Goal: Task Accomplishment & Management: Complete application form

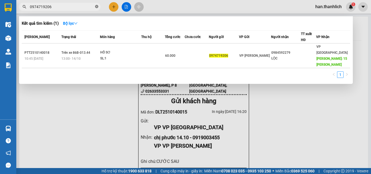
click at [96, 7] on icon "close-circle" at bounding box center [96, 6] width 3 height 3
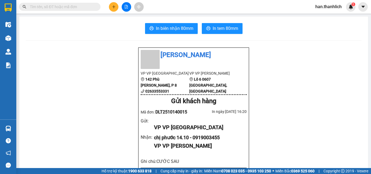
click at [84, 5] on input "text" at bounding box center [62, 7] width 64 height 6
type input "T"
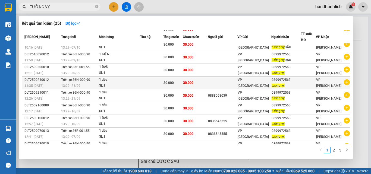
scroll to position [27, 0]
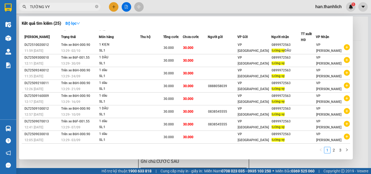
type input "TƯỜNG VY"
click at [95, 7] on span "TƯỜNG VY" at bounding box center [60, 7] width 82 height 8
click at [96, 7] on icon "close-circle" at bounding box center [96, 6] width 3 height 3
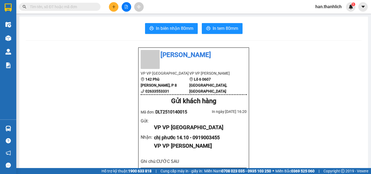
click at [112, 7] on icon "plus" at bounding box center [114, 7] width 4 height 4
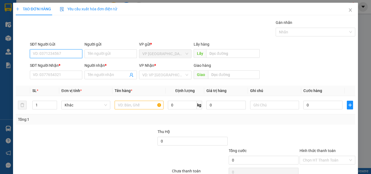
click at [57, 52] on input "SĐT Người Gửi" at bounding box center [56, 53] width 52 height 9
click at [62, 65] on div "0918010228" at bounding box center [55, 65] width 45 height 6
type input "0918010228"
type input "0977625273"
type input "dũng"
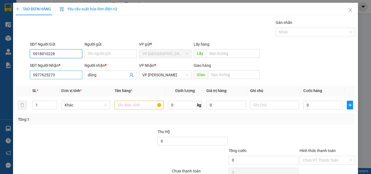
type input "0918010228"
drag, startPoint x: 76, startPoint y: 76, endPoint x: 0, endPoint y: 57, distance: 78.3
click at [3, 71] on div "TẠO ĐƠN HÀNG Yêu cầu xuất hóa đơn điện tử Transit Pickup Surcharge Ids Transit …" at bounding box center [185, 87] width 371 height 174
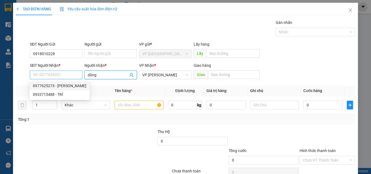
drag, startPoint x: 99, startPoint y: 74, endPoint x: 55, endPoint y: 79, distance: 44.5
click at [74, 80] on div "SĐT Người Nhận * VD: 0377654321 Người nhận * dũng dũng VP Nhận * VP [PERSON_NAM…" at bounding box center [193, 71] width 328 height 19
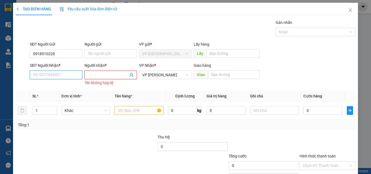
click at [61, 71] on input "SĐT Người Nhận *" at bounding box center [56, 75] width 52 height 9
type input "0358827274"
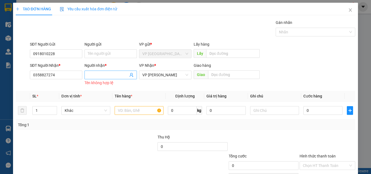
click at [91, 76] on input "Người nhận *" at bounding box center [108, 75] width 40 height 6
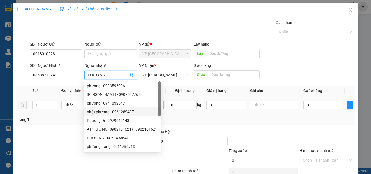
type input "PHƯƠNG"
click at [195, 126] on div "Transit Pickup Surcharge Ids Transit Deliver Surcharge Ids Transit Deliver Surc…" at bounding box center [186, 105] width 340 height 171
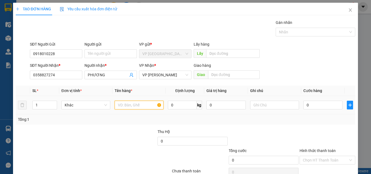
click at [140, 104] on input "text" at bounding box center [139, 105] width 49 height 9
type input "3 THÙNG BÔNG CHẬU"
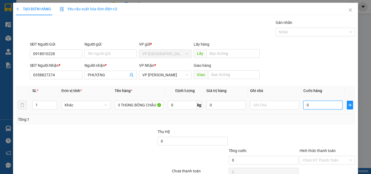
click at [323, 108] on input "0" at bounding box center [322, 105] width 39 height 9
click at [320, 98] on td "0" at bounding box center [322, 105] width 43 height 18
click at [315, 104] on input "0" at bounding box center [322, 105] width 39 height 9
type input "3"
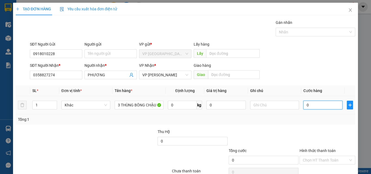
type input "3"
type input "35"
type input "350"
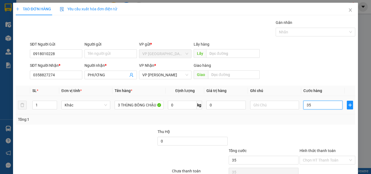
type input "350"
type input "3.500"
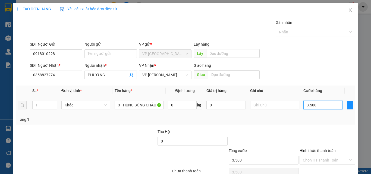
type input "35.000"
type input "350.000"
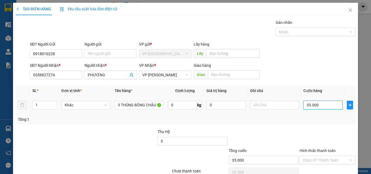
type input "350.000"
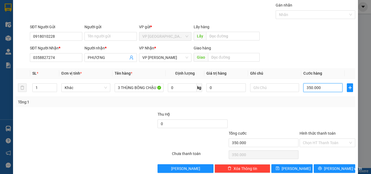
scroll to position [27, 0]
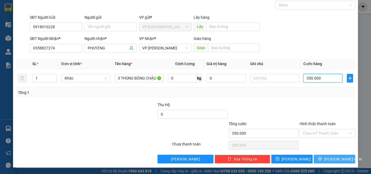
type input "350.000"
click at [329, 158] on span "[PERSON_NAME] và In" at bounding box center [343, 159] width 38 height 6
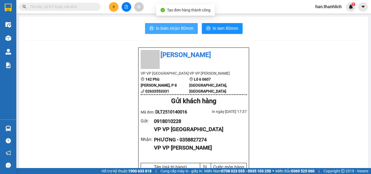
click at [174, 25] on span "In biên nhận 80mm" at bounding box center [174, 28] width 37 height 7
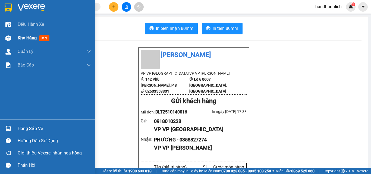
click at [17, 39] on div "Kho hàng mới" at bounding box center [47, 38] width 95 height 14
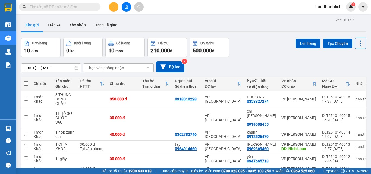
click at [220, 66] on div "[DATE] – [DATE] Press the down arrow key to interact with the calendar and sele…" at bounding box center [193, 66] width 345 height 11
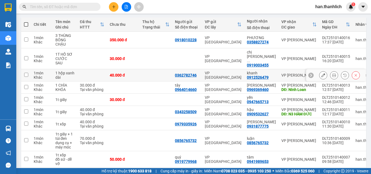
scroll to position [87, 0]
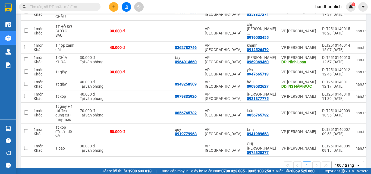
click at [337, 163] on div "100 / trang" at bounding box center [344, 165] width 19 height 5
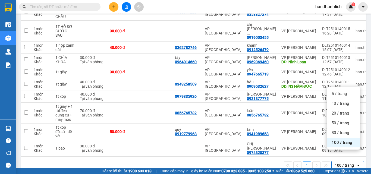
click at [237, 161] on div "1 100 / trang open" at bounding box center [193, 165] width 341 height 9
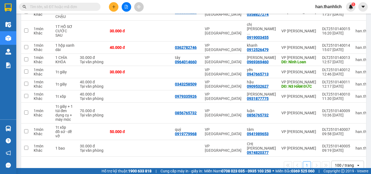
click at [234, 161] on div "1 100 / trang open" at bounding box center [193, 165] width 341 height 9
click at [206, 161] on div "1 100 / trang open" at bounding box center [193, 165] width 341 height 9
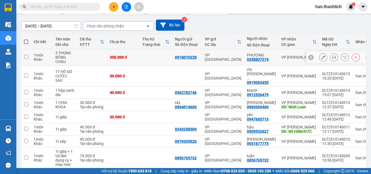
scroll to position [33, 0]
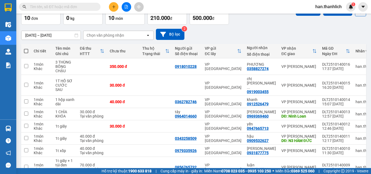
click at [26, 50] on span at bounding box center [26, 51] width 4 height 4
click at [26, 48] on input "checkbox" at bounding box center [26, 48] width 0 height 0
checkbox input "true"
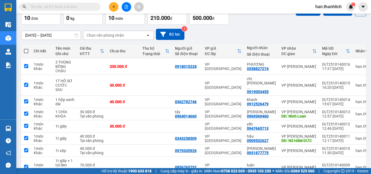
checkbox input "true"
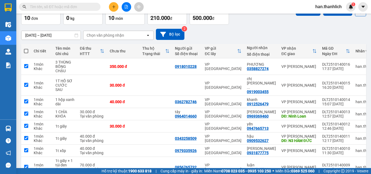
checkbox input "true"
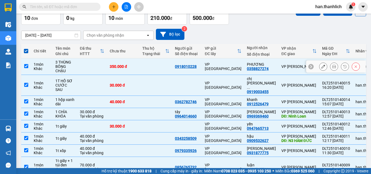
click at [158, 66] on td at bounding box center [156, 66] width 33 height 17
checkbox input "false"
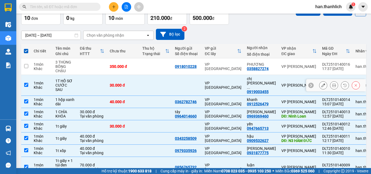
click at [158, 76] on td at bounding box center [156, 85] width 33 height 21
checkbox input "false"
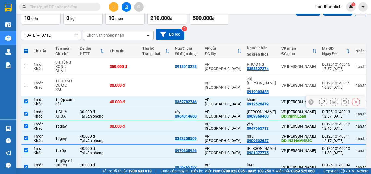
click at [228, 98] on td "VP [GEOGRAPHIC_DATA]" at bounding box center [223, 102] width 42 height 12
checkbox input "false"
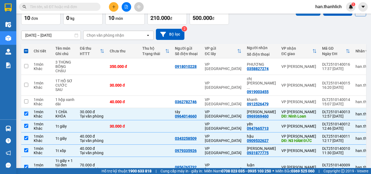
click at [305, 14] on button "Lên hàng" at bounding box center [308, 11] width 25 height 10
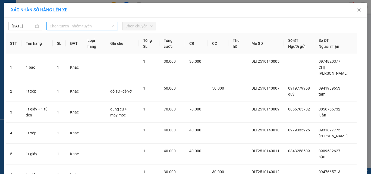
click at [69, 27] on span "Chọn tuyến - nhóm tuyến" at bounding box center [82, 26] width 65 height 8
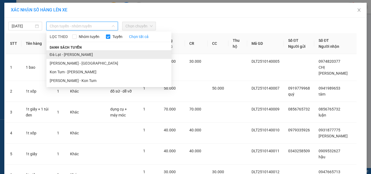
click at [68, 53] on li "Đà Lạt - [PERSON_NAME]" at bounding box center [108, 54] width 125 height 9
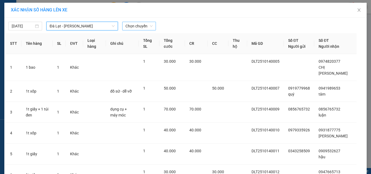
click at [141, 29] on span "Chọn chuyến" at bounding box center [139, 26] width 27 height 8
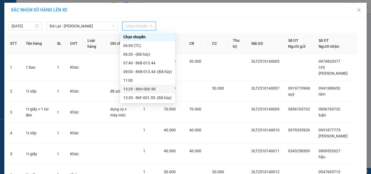
click at [160, 90] on div "13:29 - 86H-000.90" at bounding box center [147, 89] width 49 height 6
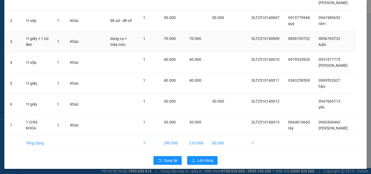
scroll to position [75, 0]
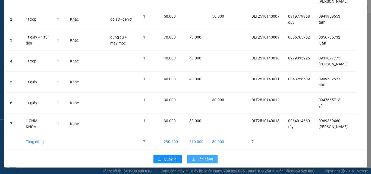
click at [201, 157] on span "Lên hàng" at bounding box center [206, 159] width 16 height 6
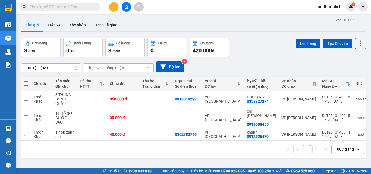
click at [115, 7] on icon "plus" at bounding box center [114, 7] width 4 height 4
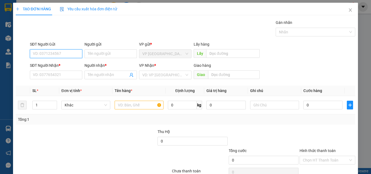
drag, startPoint x: 49, startPoint y: 52, endPoint x: 50, endPoint y: 49, distance: 3.0
click at [49, 51] on input "SĐT Người Gửi" at bounding box center [56, 53] width 52 height 9
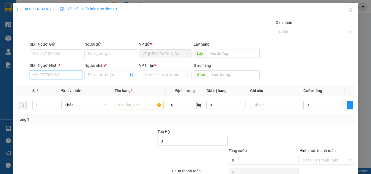
click at [52, 74] on input "SĐT Người Nhận *" at bounding box center [56, 75] width 52 height 9
type input "0974083383"
click at [68, 86] on div "0974083383 - a hưng" at bounding box center [55, 86] width 45 height 6
type input "a hưng"
type input "0974083383"
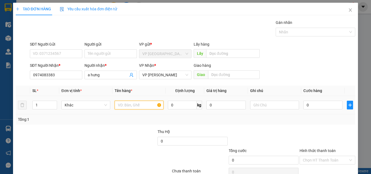
click at [146, 107] on input "text" at bounding box center [139, 105] width 49 height 9
type input "1 HỒ SƠ"
click at [313, 105] on input "0" at bounding box center [322, 105] width 39 height 9
type input "2"
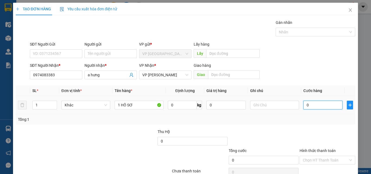
type input "2"
type input "20"
type input "200"
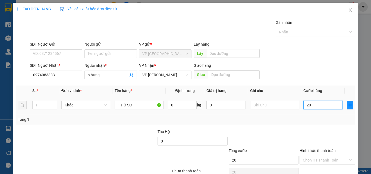
type input "200"
type input "2.000"
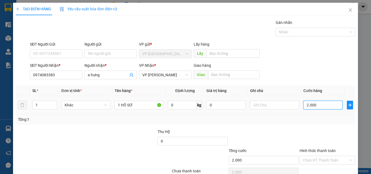
type input "20.000"
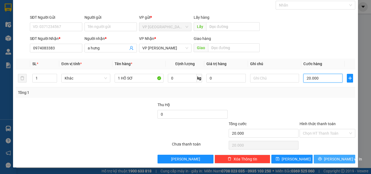
type input "20.000"
click at [335, 158] on span "[PERSON_NAME] và In" at bounding box center [343, 159] width 38 height 6
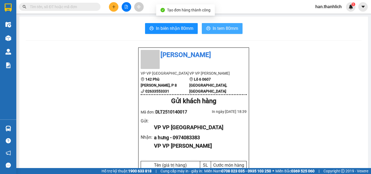
click at [213, 27] on span "In tem 80mm" at bounding box center [226, 28] width 26 height 7
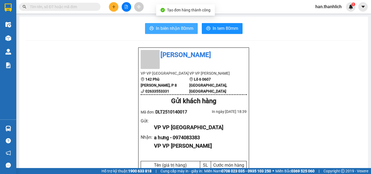
click at [176, 31] on span "In biên nhận 80mm" at bounding box center [174, 28] width 37 height 7
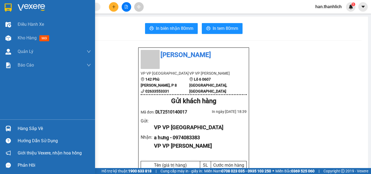
click at [32, 128] on div "Hàng sắp về" at bounding box center [54, 129] width 73 height 8
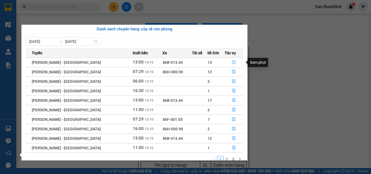
click at [232, 61] on icon "file-done" at bounding box center [234, 62] width 4 height 4
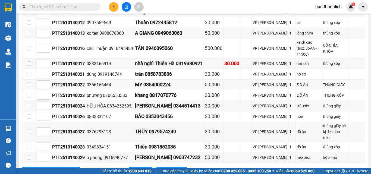
scroll to position [250, 0]
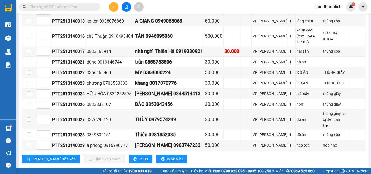
click at [112, 7] on icon "plus" at bounding box center [114, 7] width 4 height 4
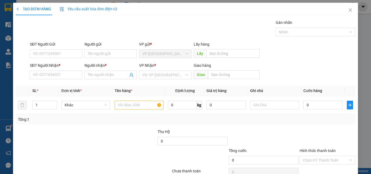
drag, startPoint x: 112, startPoint y: 75, endPoint x: 52, endPoint y: 84, distance: 60.1
click at [111, 76] on input "Người nhận *" at bounding box center [108, 75] width 40 height 6
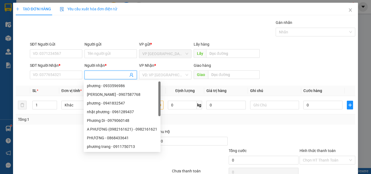
type input "N"
type input "A"
type input "Â"
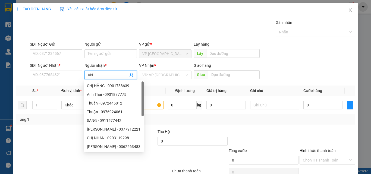
type input "A"
type input "Â"
type input "ANA"
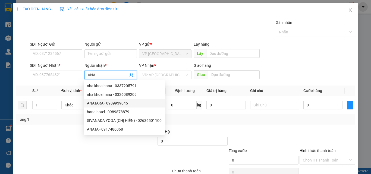
click at [117, 105] on div "ANATARA - 0989939045" at bounding box center [124, 103] width 75 height 6
type input "0989939045"
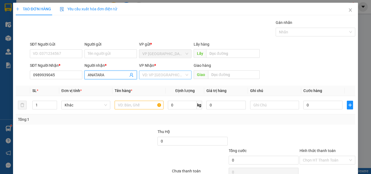
type input "ANATARA"
click at [170, 71] on input "search" at bounding box center [163, 75] width 42 height 8
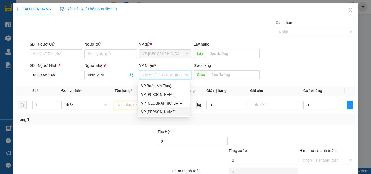
drag, startPoint x: 168, startPoint y: 113, endPoint x: 101, endPoint y: 102, distance: 68.7
click at [168, 113] on div "VP [PERSON_NAME]" at bounding box center [163, 112] width 45 height 6
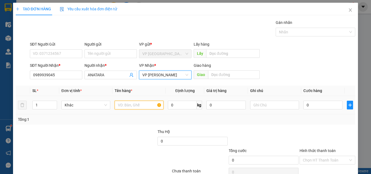
click at [124, 106] on input "text" at bounding box center [139, 105] width 49 height 9
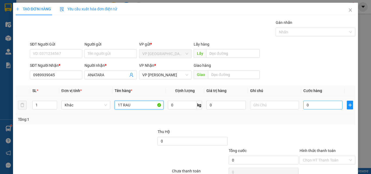
type input "1T RAU"
type input "1"
type input "13"
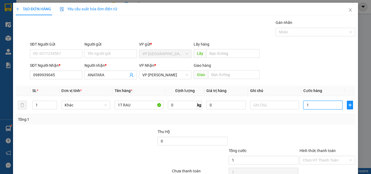
type input "13"
type input "130"
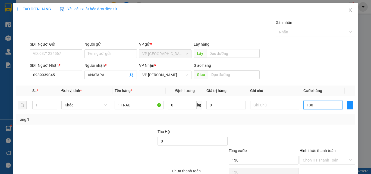
type input "1.300"
type input "13.000"
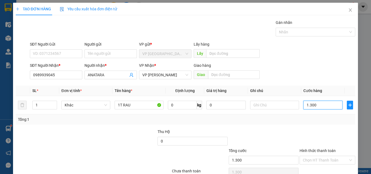
type input "13.000"
type input "130.000"
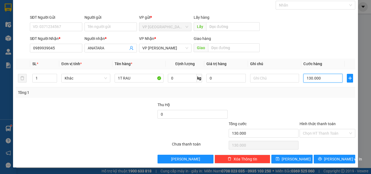
type input "130.000"
click at [311, 108] on div at bounding box center [327, 111] width 57 height 19
click at [315, 138] on div "Hình thức thanh toán Chọn HT Thanh Toán" at bounding box center [328, 130] width 56 height 19
click at [321, 130] on input "Hình thức thanh toán" at bounding box center [325, 133] width 45 height 8
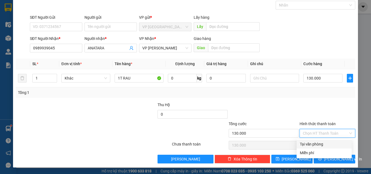
click at [326, 145] on div "Tại văn phòng" at bounding box center [324, 144] width 49 height 6
type input "0"
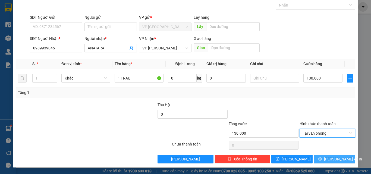
click at [322, 159] on icon "printer" at bounding box center [320, 159] width 4 height 4
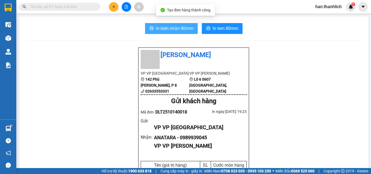
click at [179, 25] on button "In biên nhận 80mm" at bounding box center [171, 28] width 53 height 11
click at [178, 28] on span "In biên nhận 80mm" at bounding box center [174, 28] width 37 height 7
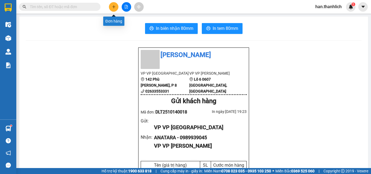
click at [113, 6] on icon "plus" at bounding box center [114, 7] width 4 height 4
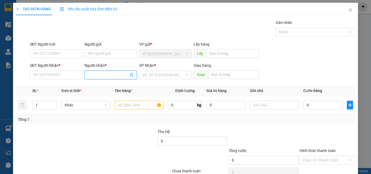
click at [98, 74] on input "Người nhận *" at bounding box center [108, 75] width 40 height 6
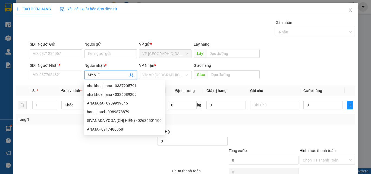
type input "MY VIET"
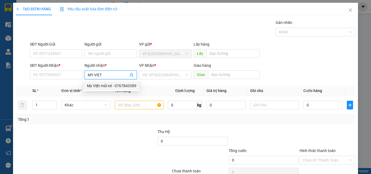
click at [120, 86] on div "My Việt mũi né - 0767843389" at bounding box center [111, 86] width 49 height 6
type input "0767843389"
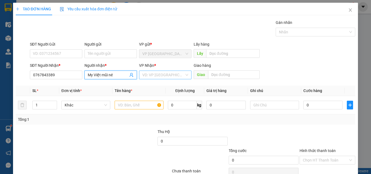
type input "My Việt mũi né"
click at [159, 73] on input "search" at bounding box center [163, 75] width 42 height 8
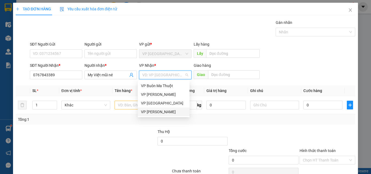
click at [154, 109] on div "VP [PERSON_NAME]" at bounding box center [163, 112] width 45 height 6
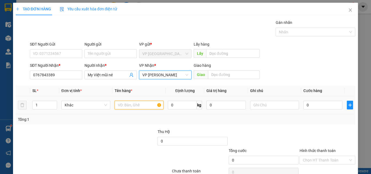
click at [123, 104] on input "text" at bounding box center [139, 105] width 49 height 9
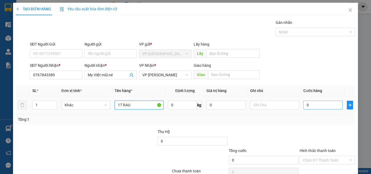
type input "1T RAU"
click at [303, 105] on input "0" at bounding box center [322, 105] width 39 height 9
type input "1"
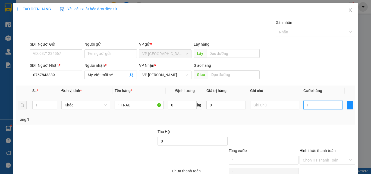
type input "13"
type input "130"
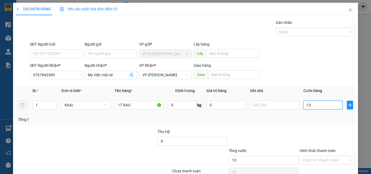
type input "130"
type input "1.300"
type input "13.000"
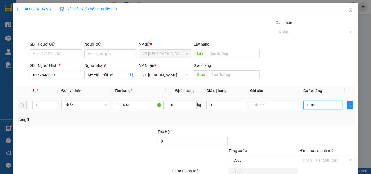
type input "13.000"
type input "130.000"
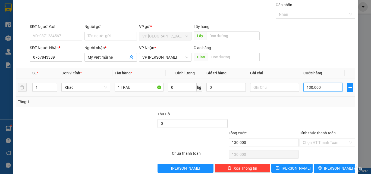
scroll to position [27, 0]
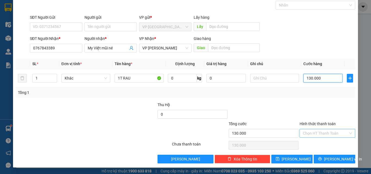
type input "130.000"
click at [332, 133] on input "Hình thức thanh toán" at bounding box center [325, 133] width 45 height 8
click at [316, 135] on input "Hình thức thanh toán" at bounding box center [325, 133] width 45 height 8
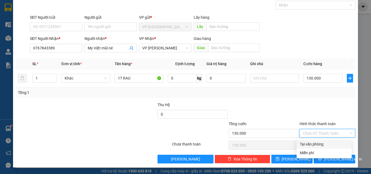
click at [315, 144] on div "Tại văn phòng" at bounding box center [324, 144] width 49 height 6
type input "0"
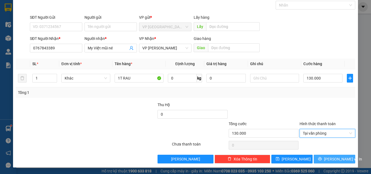
drag, startPoint x: 329, startPoint y: 160, endPoint x: 328, endPoint y: 149, distance: 10.9
click at [329, 161] on span "[PERSON_NAME] và In" at bounding box center [343, 159] width 38 height 6
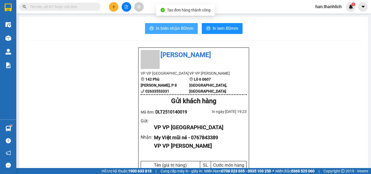
click at [182, 32] on span "In biên nhận 80mm" at bounding box center [174, 28] width 37 height 7
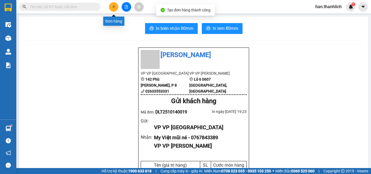
click at [113, 7] on icon "plus" at bounding box center [114, 7] width 4 height 4
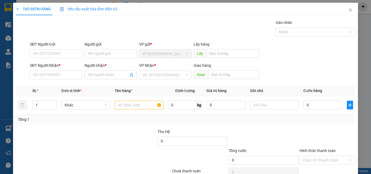
click at [107, 83] on div "Transit Pickup Surcharge Ids Transit Deliver Surcharge Ids Transit Deliver Surc…" at bounding box center [186, 105] width 340 height 171
click at [106, 76] on input "Người nhận *" at bounding box center [108, 75] width 40 height 6
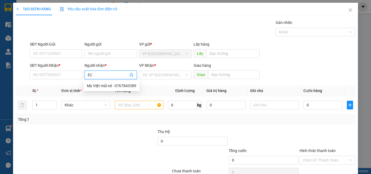
type input "ECO"
click at [126, 86] on div "THU eco - 0927758756" at bounding box center [109, 86] width 45 height 6
type input "0927758756"
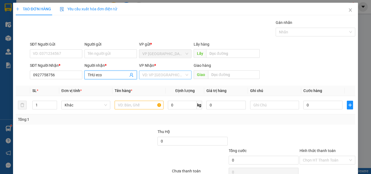
type input "THU eco"
click at [153, 76] on input "search" at bounding box center [163, 75] width 42 height 8
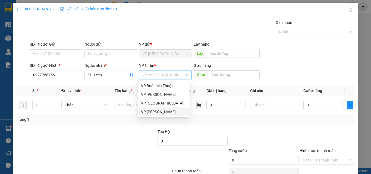
click at [158, 115] on div "VP [PERSON_NAME]" at bounding box center [164, 112] width 52 height 9
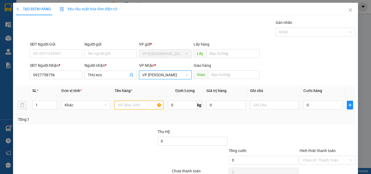
click at [133, 107] on input "text" at bounding box center [139, 105] width 49 height 9
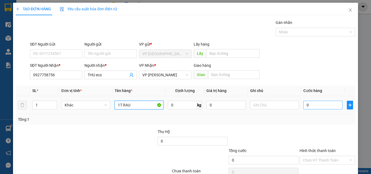
type input "1T RAU"
drag, startPoint x: 327, startPoint y: 106, endPoint x: 324, endPoint y: 106, distance: 3.3
click at [327, 106] on input "0" at bounding box center [322, 105] width 39 height 9
type input "1"
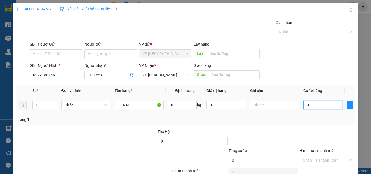
type input "1"
type input "13"
type input "130"
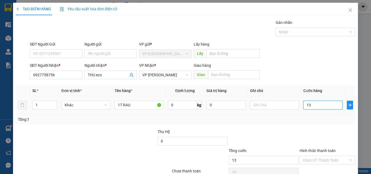
type input "130"
type input "1.300"
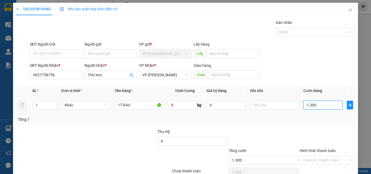
type input "13.000"
type input "130.000"
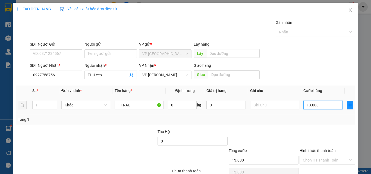
type input "130.000"
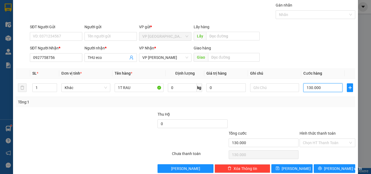
scroll to position [27, 0]
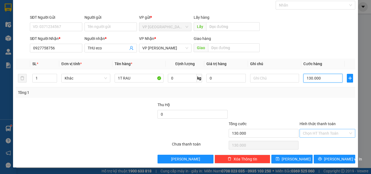
type input "130.000"
click at [320, 130] on input "Hình thức thanh toán" at bounding box center [325, 133] width 45 height 8
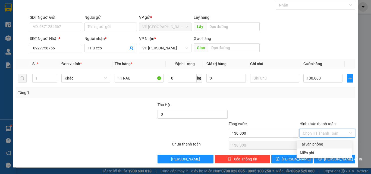
click at [327, 140] on div "Tại văn phòng" at bounding box center [324, 144] width 55 height 9
type input "0"
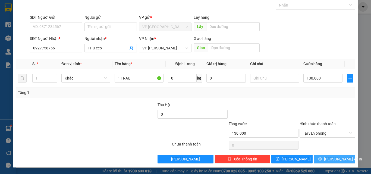
drag, startPoint x: 333, startPoint y: 156, endPoint x: 336, endPoint y: 153, distance: 4.6
click at [333, 156] on span "[PERSON_NAME] và In" at bounding box center [343, 159] width 38 height 6
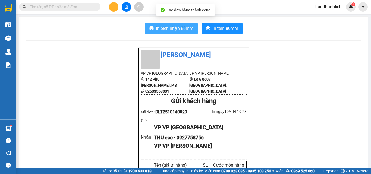
click at [171, 30] on span "In biên nhận 80mm" at bounding box center [174, 28] width 37 height 7
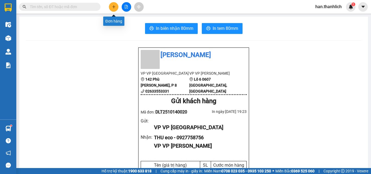
click at [114, 7] on icon "plus" at bounding box center [114, 7] width 4 height 4
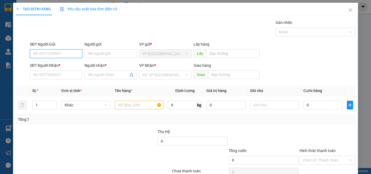
drag, startPoint x: 72, startPoint y: 56, endPoint x: 72, endPoint y: 52, distance: 4.1
click at [72, 54] on input "SĐT Người Gửi" at bounding box center [56, 53] width 52 height 9
type input "0868812514"
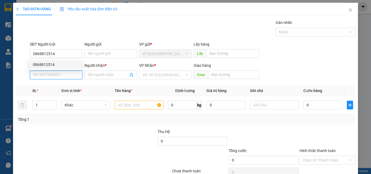
click at [54, 74] on input "SĐT Người Nhận *" at bounding box center [56, 75] width 52 height 9
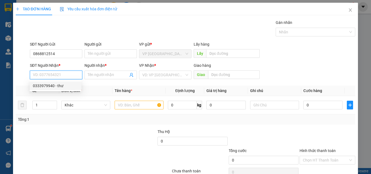
click at [44, 74] on input "SĐT Người Nhận *" at bounding box center [56, 75] width 52 height 9
type input "0"
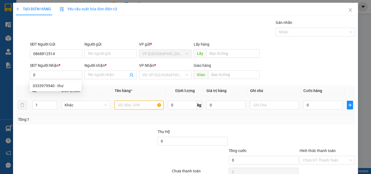
click at [140, 105] on input "text" at bounding box center [139, 105] width 49 height 9
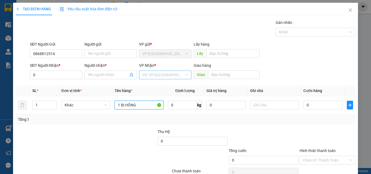
type input "1 BỊ HỒNG"
click at [145, 77] on input "search" at bounding box center [163, 75] width 42 height 8
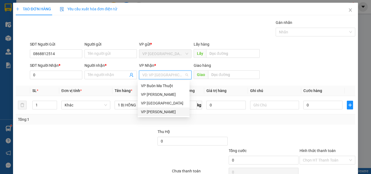
drag, startPoint x: 162, startPoint y: 112, endPoint x: 187, endPoint y: 95, distance: 29.5
click at [162, 112] on div "VP [PERSON_NAME]" at bounding box center [163, 112] width 45 height 6
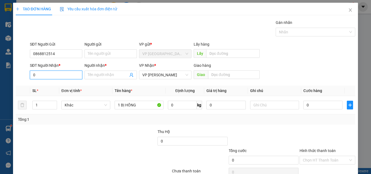
drag, startPoint x: 38, startPoint y: 74, endPoint x: 45, endPoint y: 80, distance: 9.8
click at [38, 74] on input "0" at bounding box center [56, 75] width 52 height 9
click at [43, 76] on input "0386901819" at bounding box center [56, 75] width 52 height 9
drag, startPoint x: 62, startPoint y: 74, endPoint x: 66, endPoint y: 74, distance: 4.1
click at [62, 74] on input "0386901819" at bounding box center [56, 75] width 52 height 9
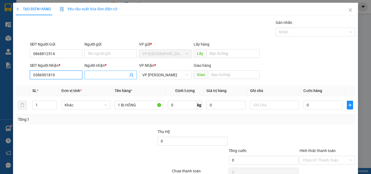
type input "0386901819"
click at [102, 74] on input "Người nhận *" at bounding box center [108, 75] width 40 height 6
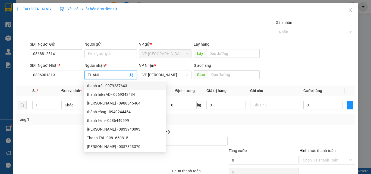
click at [89, 75] on input "THANH" at bounding box center [108, 75] width 40 height 6
type input "HANH"
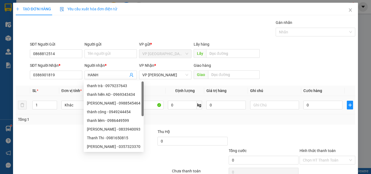
drag, startPoint x: 299, startPoint y: 127, endPoint x: 331, endPoint y: 98, distance: 43.3
click at [301, 124] on div "Transit Pickup Surcharge Ids Transit Deliver Surcharge Ids Transit Deliver Surc…" at bounding box center [186, 105] width 340 height 171
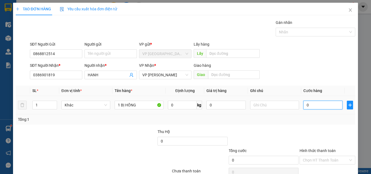
drag, startPoint x: 320, startPoint y: 105, endPoint x: 315, endPoint y: 101, distance: 6.3
click at [320, 105] on input "0" at bounding box center [322, 105] width 39 height 9
type input "3"
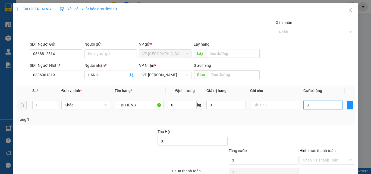
type input "30"
type input "300"
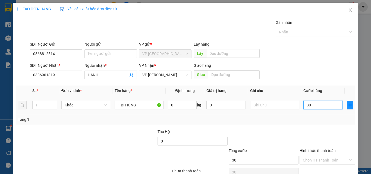
type input "300"
type input "3.000"
type input "30.000"
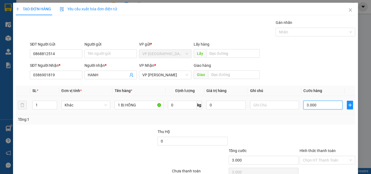
type input "30.000"
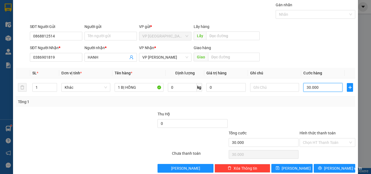
scroll to position [27, 0]
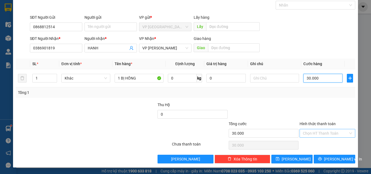
type input "30.000"
click at [318, 136] on input "Hình thức thanh toán" at bounding box center [325, 133] width 45 height 8
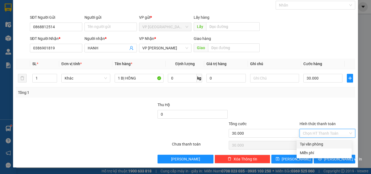
click at [319, 142] on div "Tại văn phòng" at bounding box center [324, 144] width 49 height 6
type input "0"
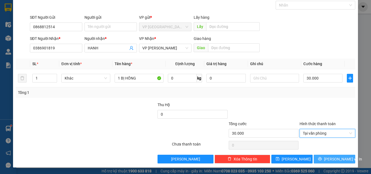
click at [332, 162] on span "[PERSON_NAME] và In" at bounding box center [343, 159] width 38 height 6
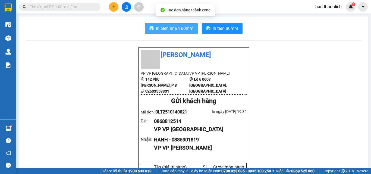
click at [176, 23] on button "In biên nhận 80mm" at bounding box center [171, 28] width 53 height 11
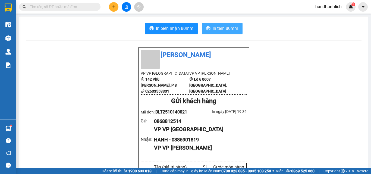
click at [225, 25] on span "In tem 80mm" at bounding box center [226, 28] width 26 height 7
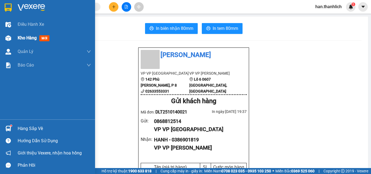
click at [13, 37] on div "Kho hàng mới" at bounding box center [47, 38] width 95 height 14
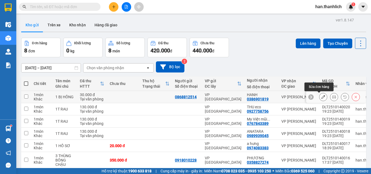
click at [321, 95] on icon at bounding box center [323, 97] width 4 height 4
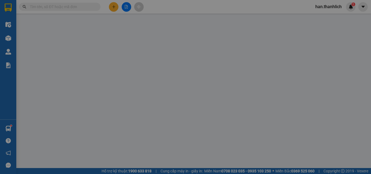
type input "0868812514"
type input "0386901819"
type input "30.000"
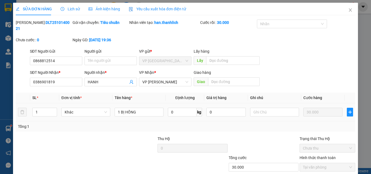
click at [266, 101] on table "SL * Đơn vị tính * Tên hàng * Định lượng Giá trị hàng Ghi chú Cước hàng 1 Khác …" at bounding box center [186, 107] width 340 height 29
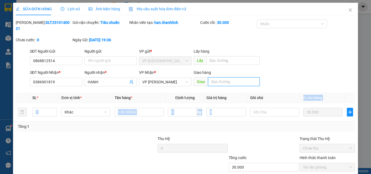
click at [215, 77] on input "text" at bounding box center [234, 81] width 52 height 9
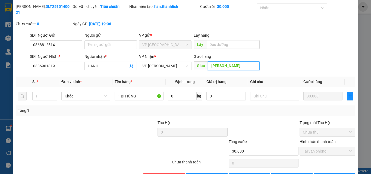
scroll to position [28, 0]
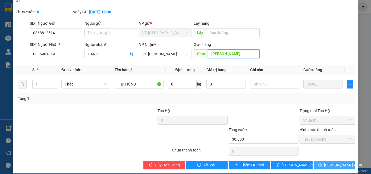
type input "[PERSON_NAME]"
click at [325, 161] on button "[PERSON_NAME] và In" at bounding box center [335, 165] width 42 height 9
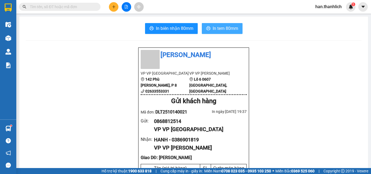
click at [216, 28] on span "In tem 80mm" at bounding box center [226, 28] width 26 height 7
